Goal: Transaction & Acquisition: Download file/media

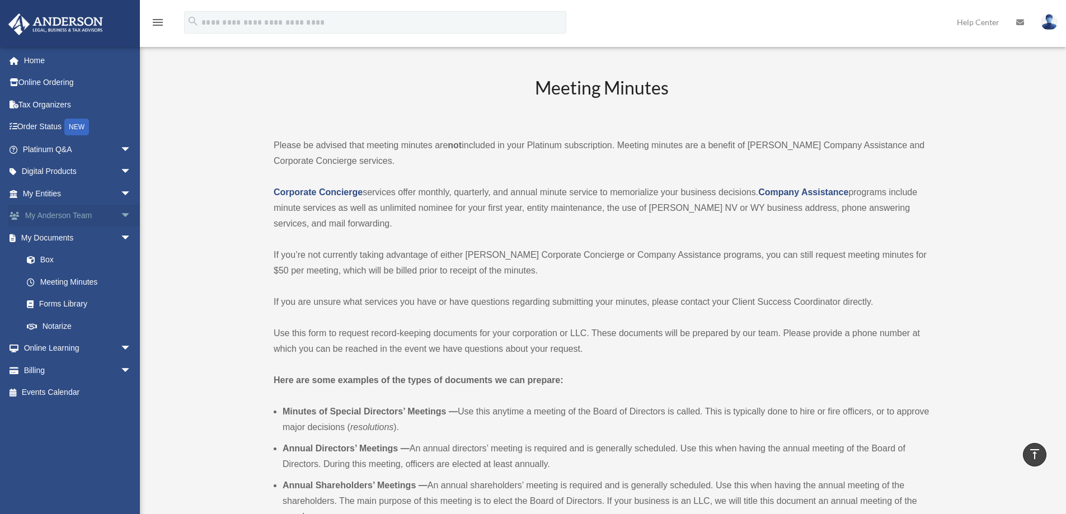
scroll to position [1063, 0]
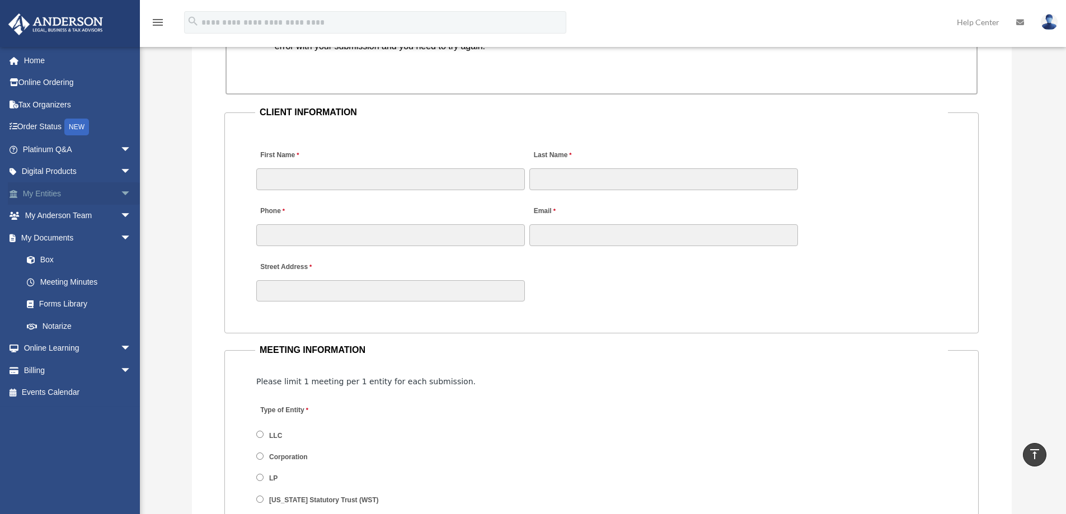
click at [120, 191] on span "arrow_drop_down" at bounding box center [131, 193] width 22 height 23
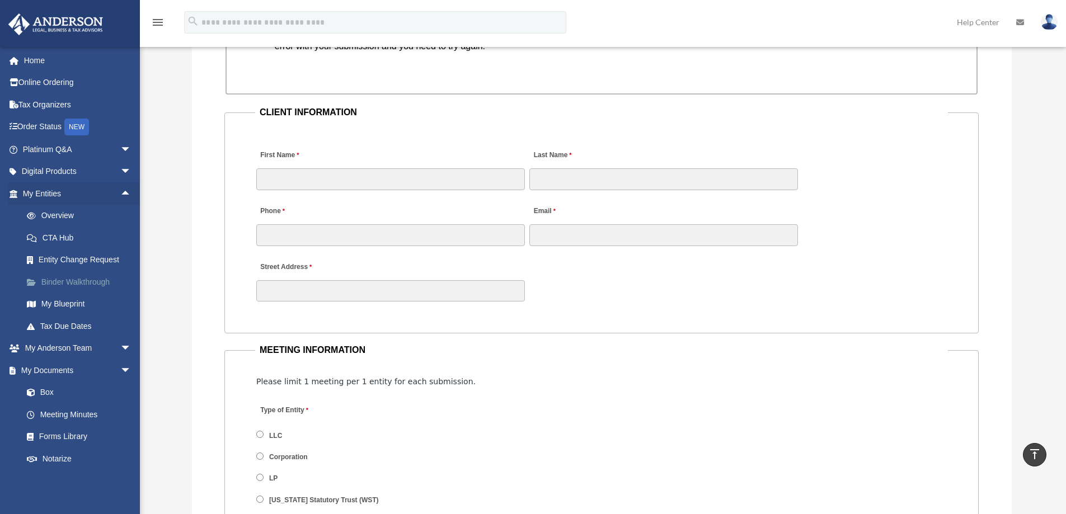
click at [66, 281] on link "Binder Walkthrough" at bounding box center [82, 282] width 133 height 22
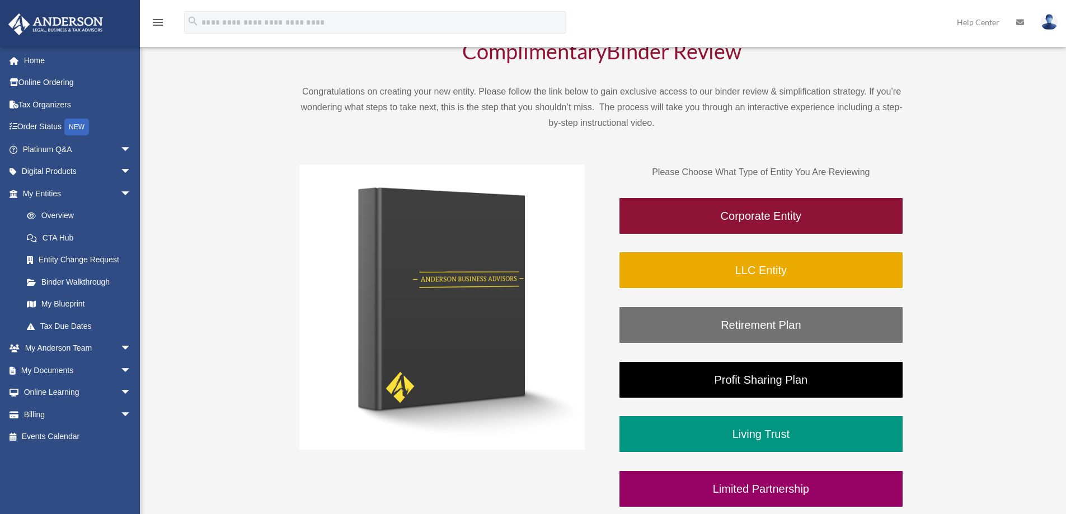
scroll to position [112, 0]
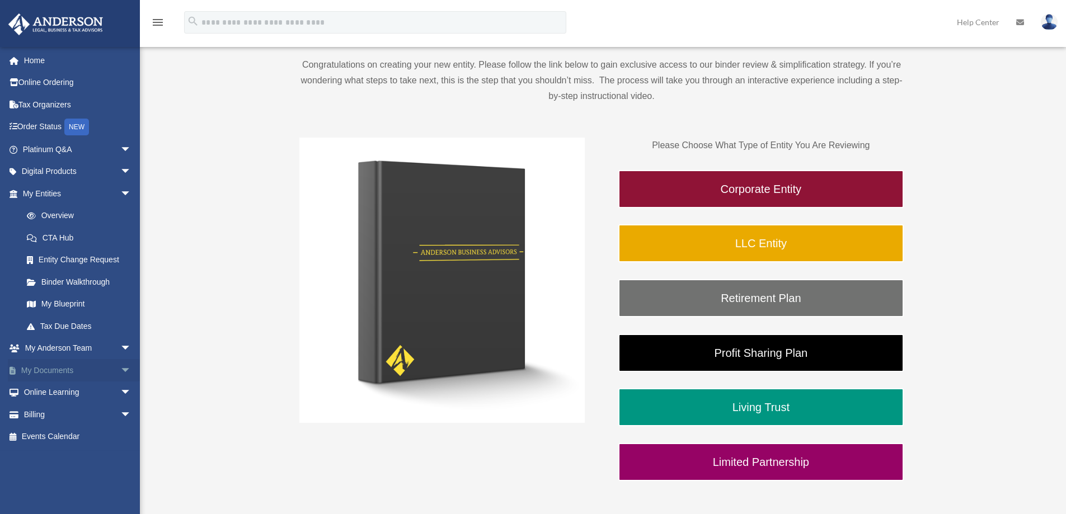
click at [120, 371] on span "arrow_drop_down" at bounding box center [131, 370] width 22 height 23
click at [64, 438] on link "Forms Library" at bounding box center [82, 437] width 133 height 22
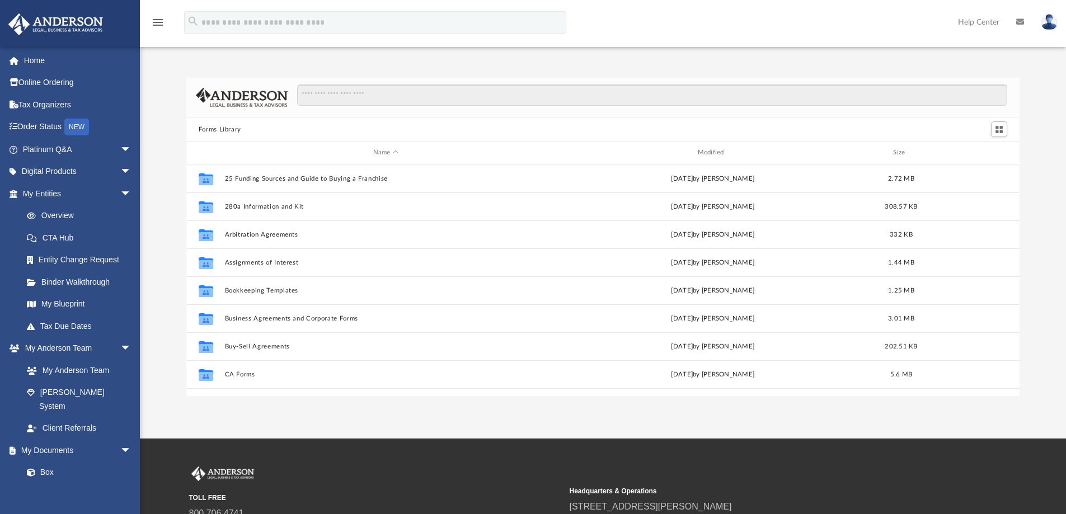
scroll to position [246, 825]
click at [428, 96] on input "Search files and folders" at bounding box center [652, 95] width 710 height 21
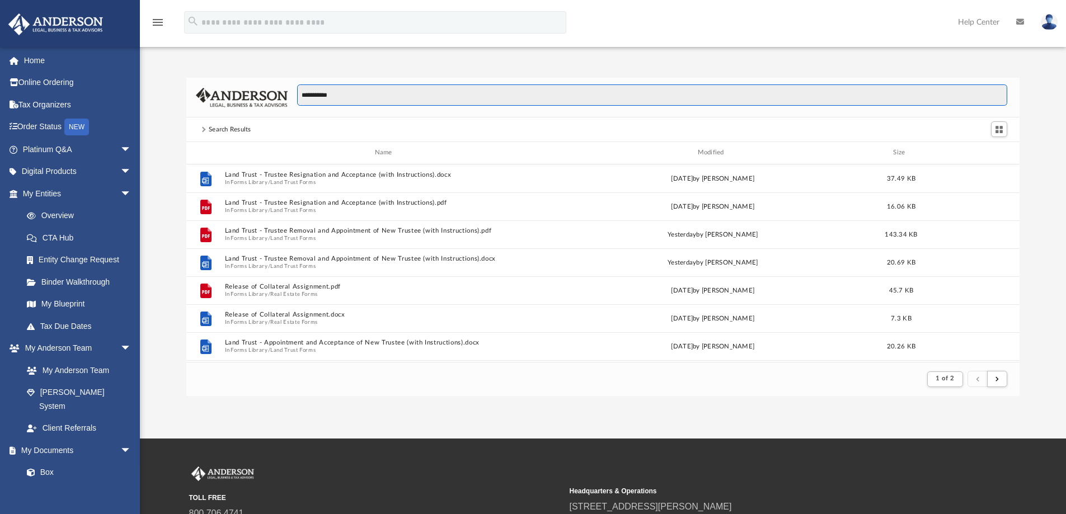
scroll to position [212, 825]
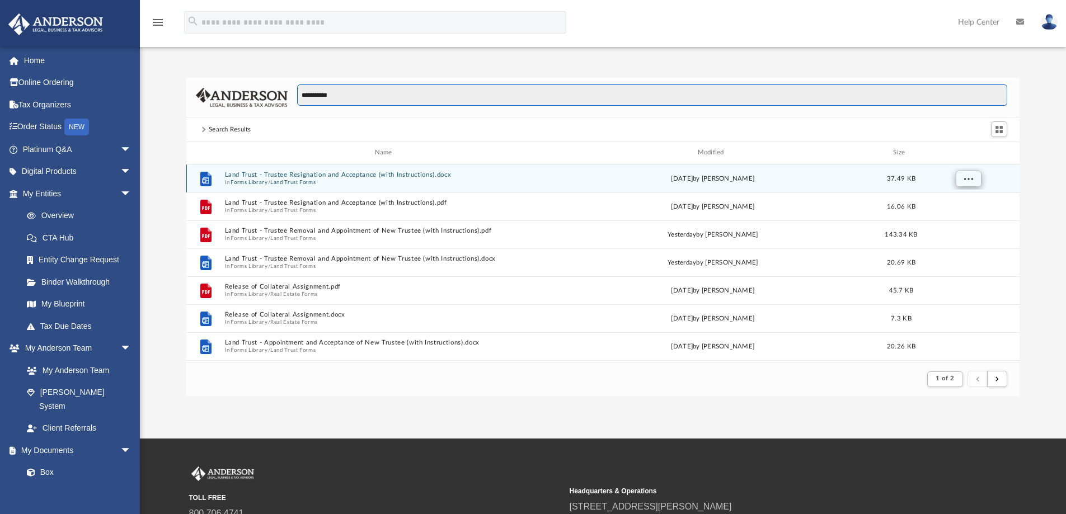
type input "**********"
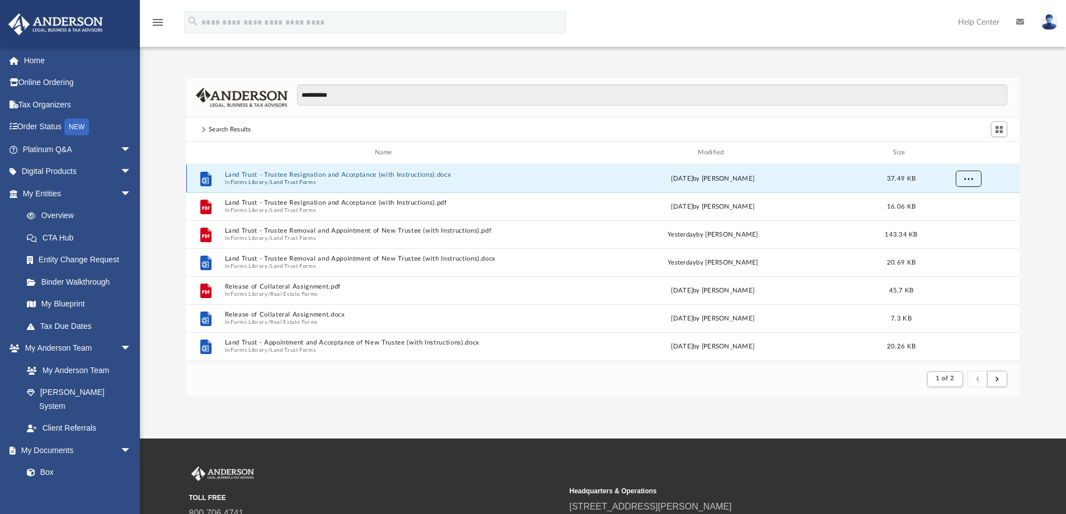
click at [972, 180] on span "More options" at bounding box center [968, 178] width 9 height 6
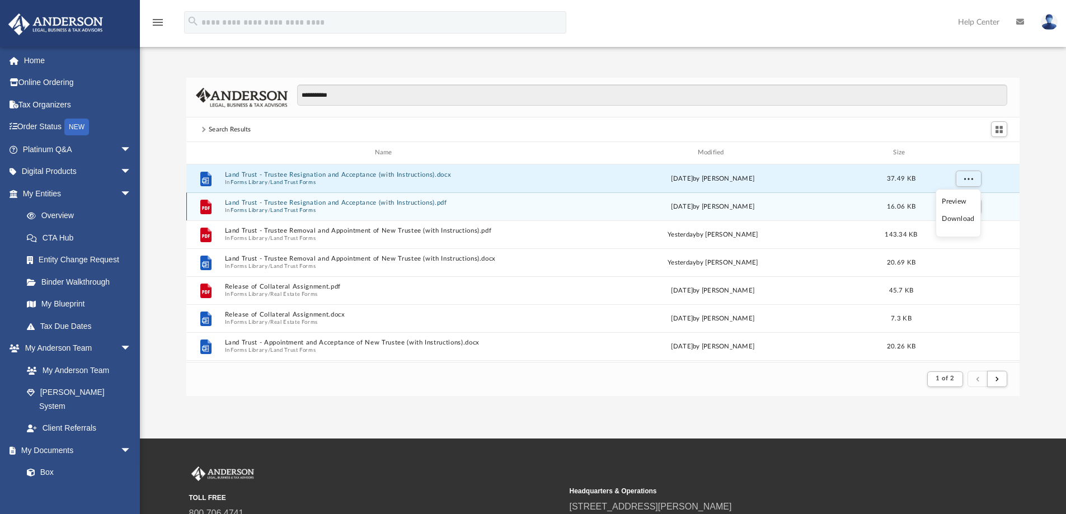
click at [836, 203] on div "Tue Nov 28 2023 by Mary Acree" at bounding box center [713, 206] width 322 height 10
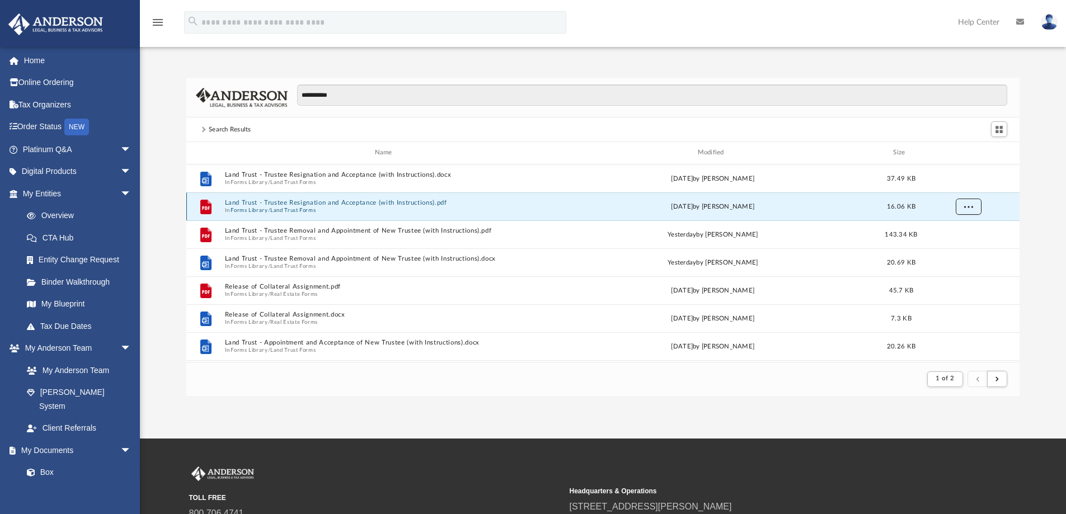
click at [965, 209] on span "More options" at bounding box center [968, 206] width 9 height 6
click at [964, 246] on li "Download" at bounding box center [958, 247] width 32 height 12
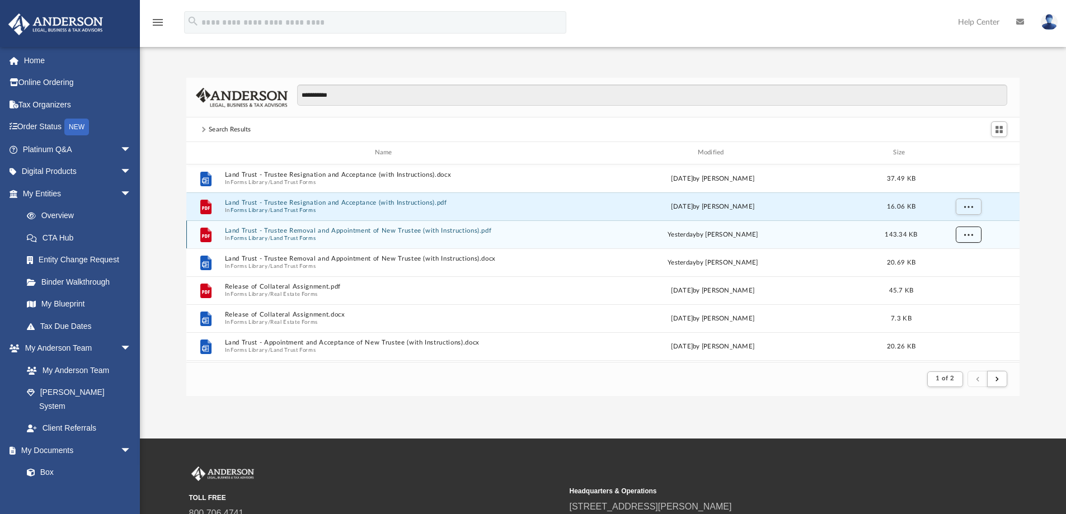
click at [967, 233] on span "More options" at bounding box center [968, 234] width 9 height 6
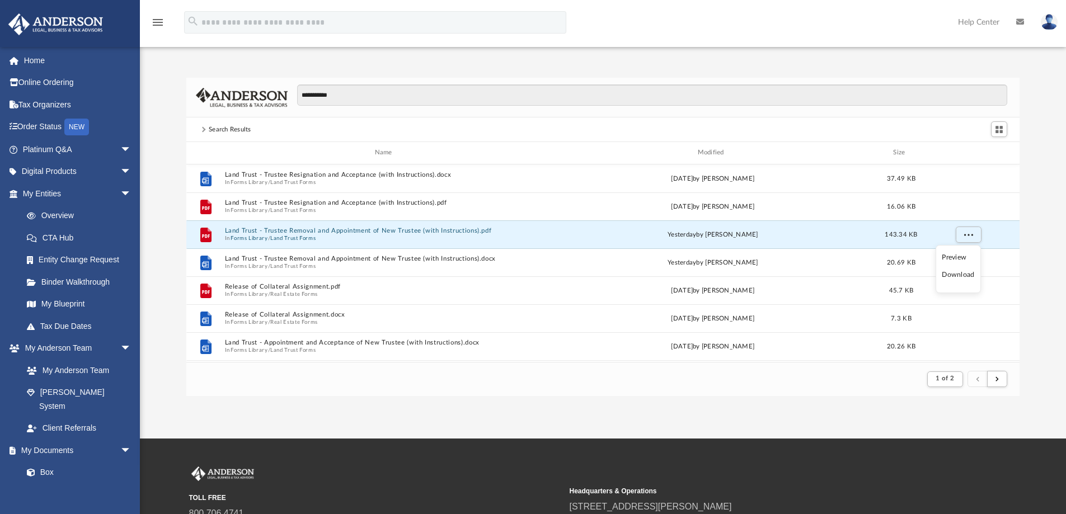
click at [969, 273] on li "Download" at bounding box center [958, 275] width 32 height 12
